Goal: Transaction & Acquisition: Register for event/course

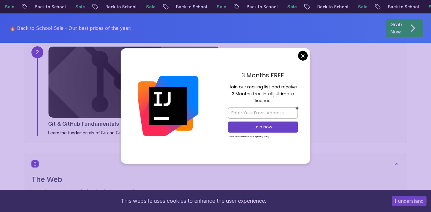
scroll to position [668, 0]
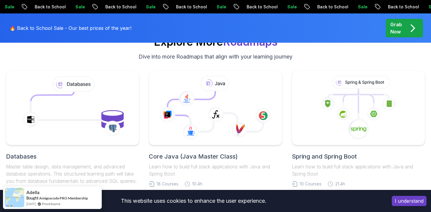
scroll to position [1888, 0]
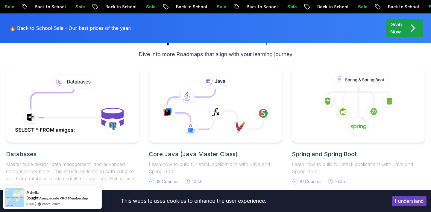
click at [396, 33] on p "Grab Now" at bounding box center [396, 28] width 12 height 14
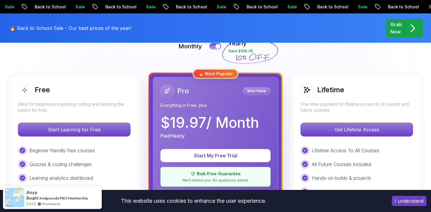
scroll to position [146, 0]
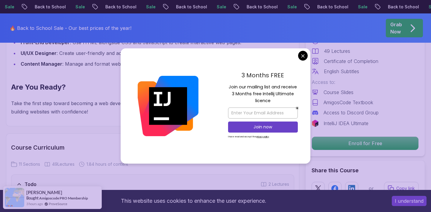
scroll to position [673, 0]
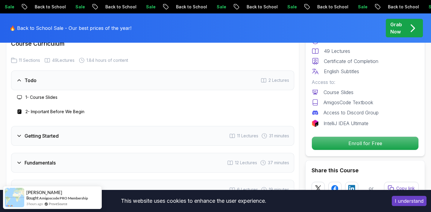
scroll to position [742, 0]
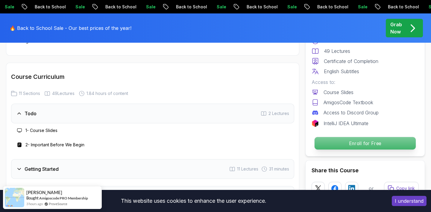
click at [351, 142] on p "Enroll for Free" at bounding box center [365, 143] width 101 height 13
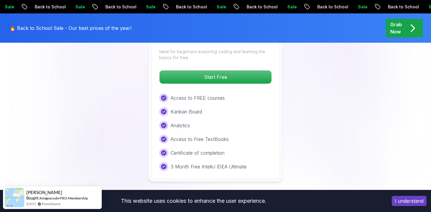
scroll to position [1268, 0]
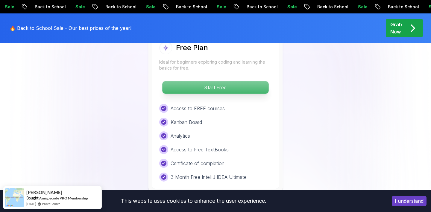
click at [233, 92] on p "Start Free" at bounding box center [215, 87] width 106 height 13
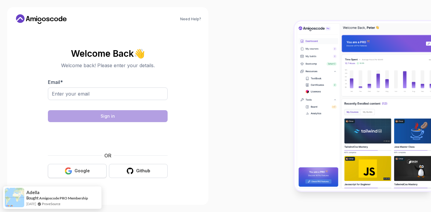
click at [89, 168] on div "Google" at bounding box center [82, 171] width 15 height 6
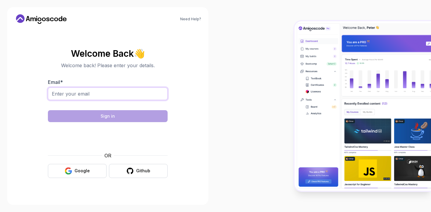
click at [109, 97] on input "Email *" at bounding box center [108, 94] width 120 height 13
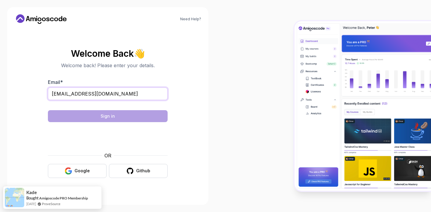
type input "[EMAIL_ADDRESS][DOMAIN_NAME]"
click at [118, 97] on input "[EMAIL_ADDRESS][DOMAIN_NAME]" at bounding box center [108, 94] width 120 height 13
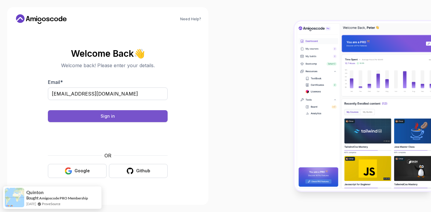
click at [124, 116] on button "Sign in" at bounding box center [108, 116] width 120 height 12
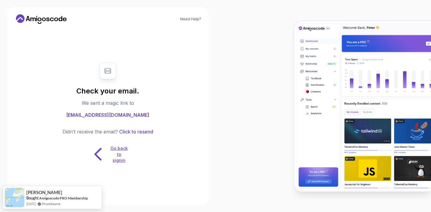
click at [114, 155] on p "Go back to signin" at bounding box center [119, 155] width 18 height 18
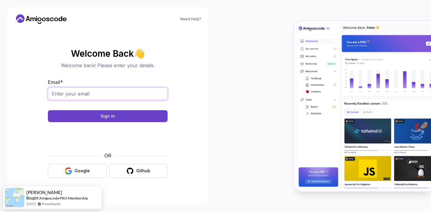
click at [122, 95] on input "Email *" at bounding box center [108, 94] width 120 height 13
type input "[EMAIL_ADDRESS][DOMAIN_NAME]"
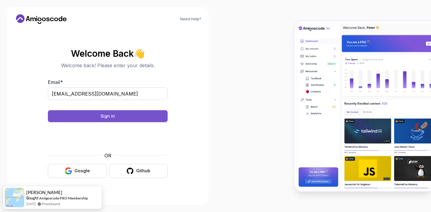
click at [116, 120] on button "Sign in" at bounding box center [108, 116] width 120 height 12
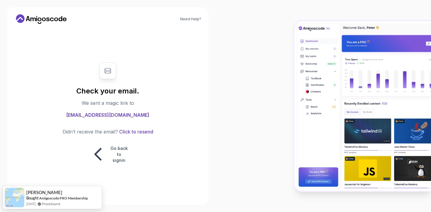
click at [107, 117] on span "[EMAIL_ADDRESS][DOMAIN_NAME]" at bounding box center [107, 115] width 83 height 7
click at [97, 155] on icon at bounding box center [98, 154] width 19 height 19
